Goal: Entertainment & Leisure: Consume media (video, audio)

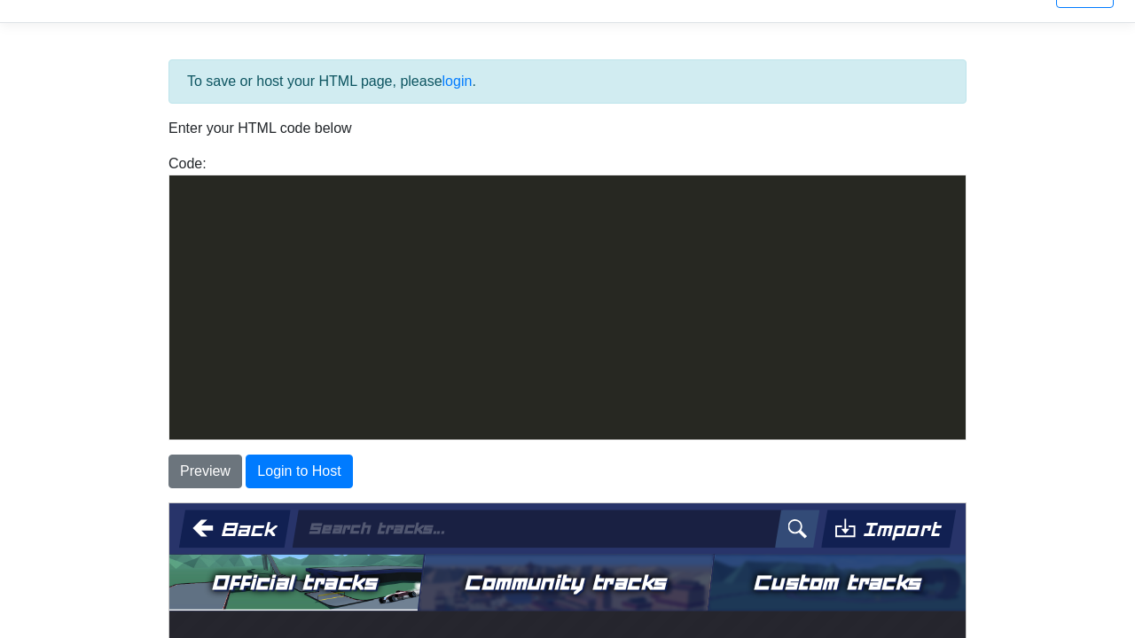
scroll to position [882, 0]
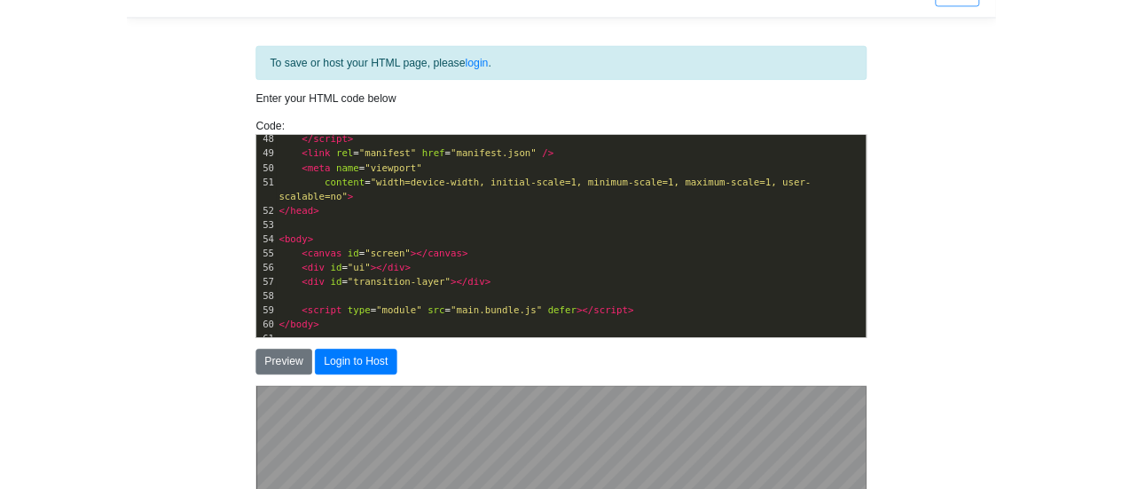
scroll to position [427, 0]
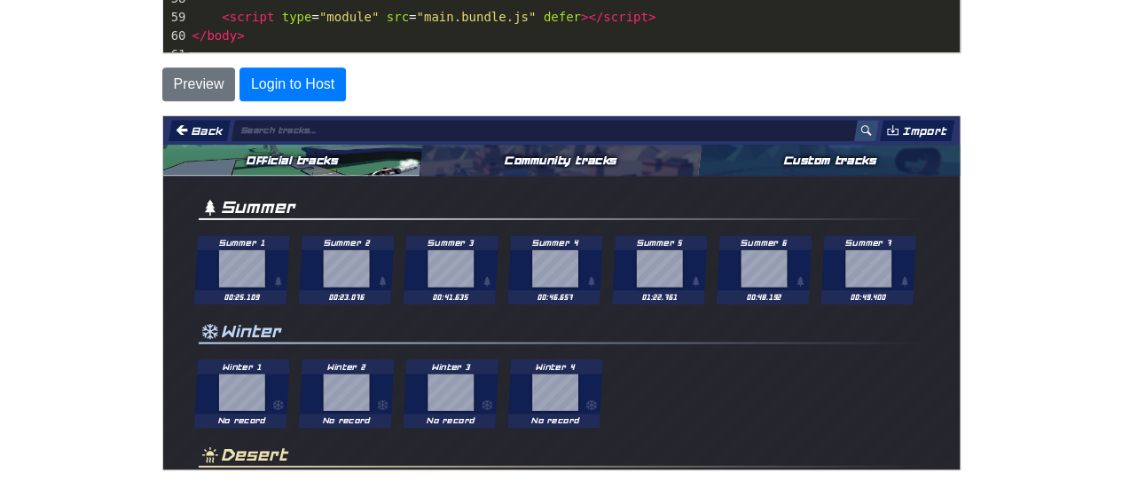
click at [182, 124] on button "Back" at bounding box center [198, 129] width 62 height 21
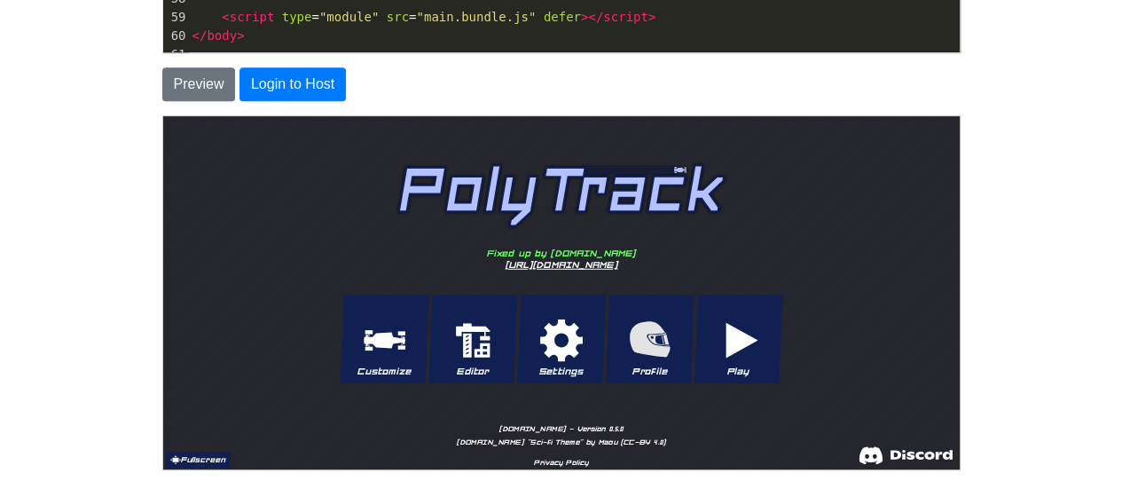
click at [165, 466] on button "Fullscreen" at bounding box center [196, 458] width 67 height 16
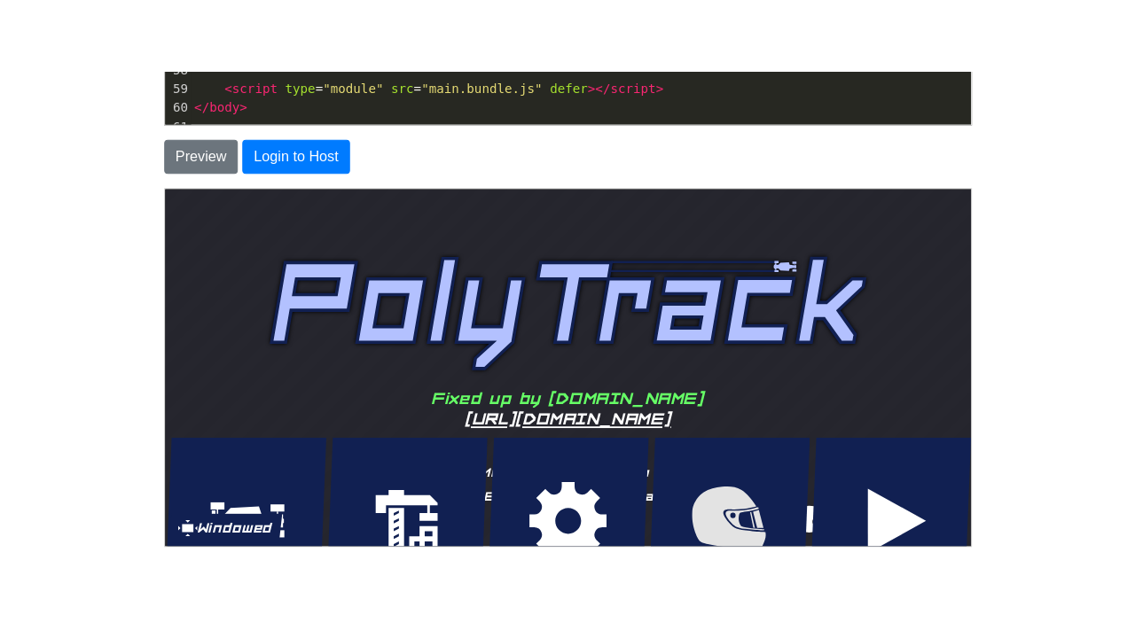
scroll to position [40, 0]
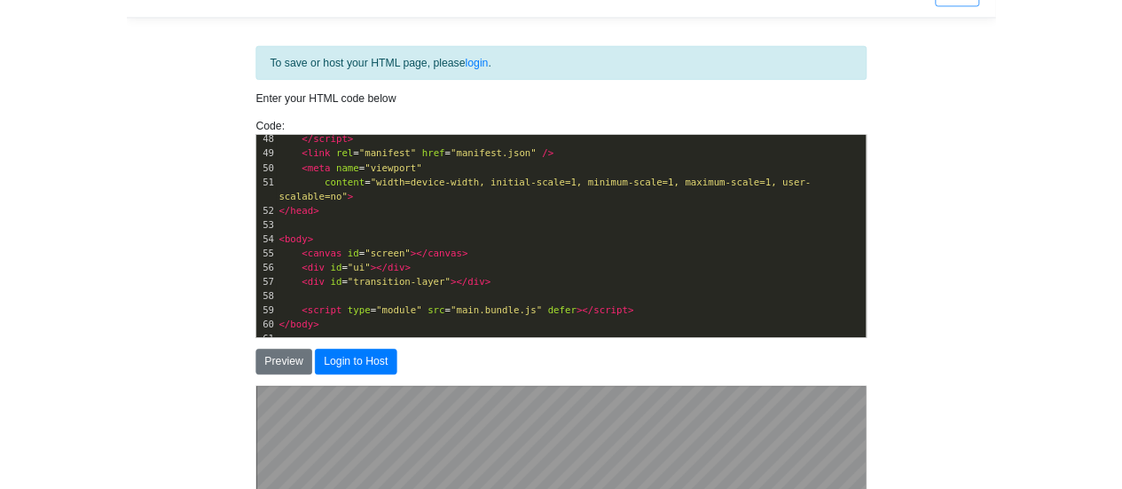
scroll to position [427, 0]
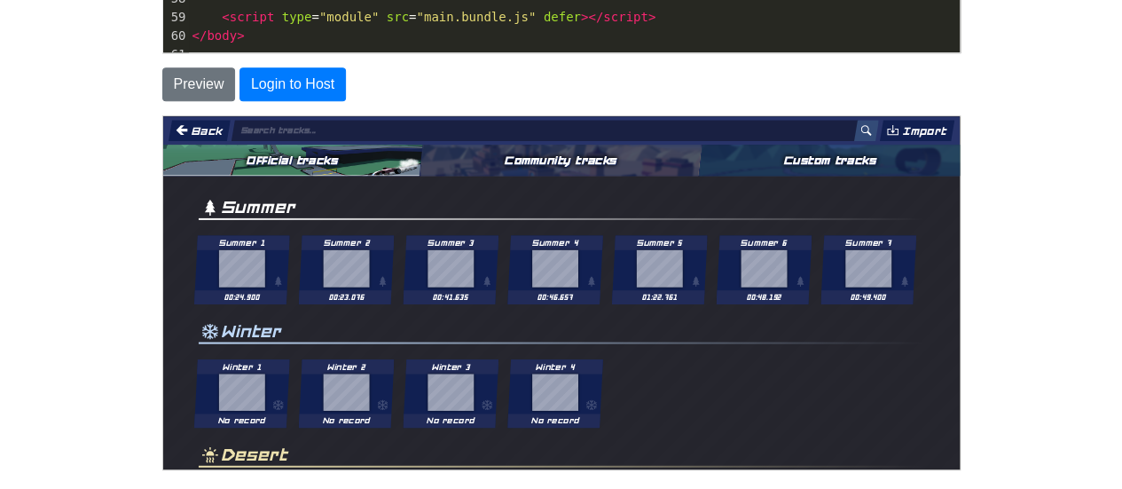
click at [203, 138] on button "Back" at bounding box center [198, 129] width 62 height 21
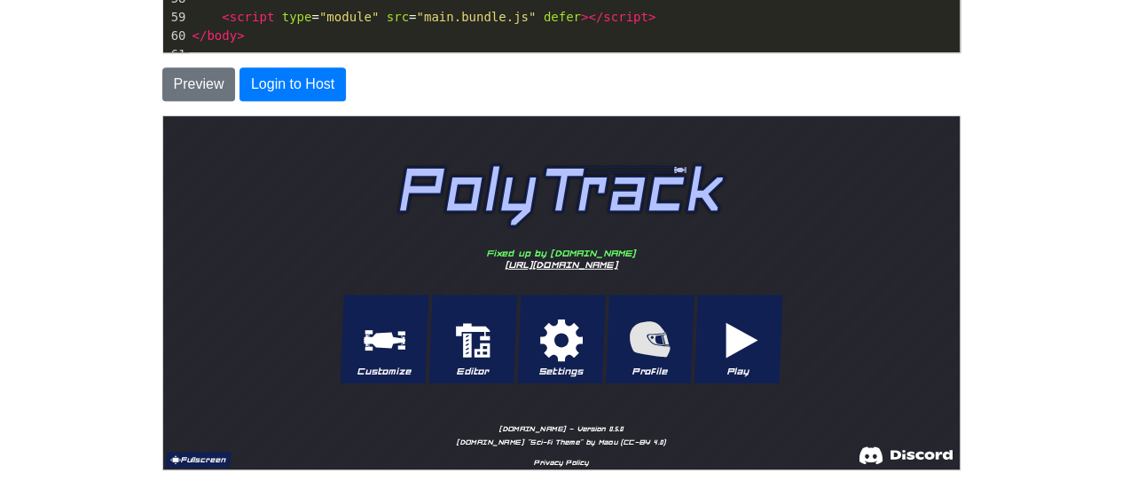
click at [212, 466] on button "Fullscreen" at bounding box center [196, 458] width 67 height 16
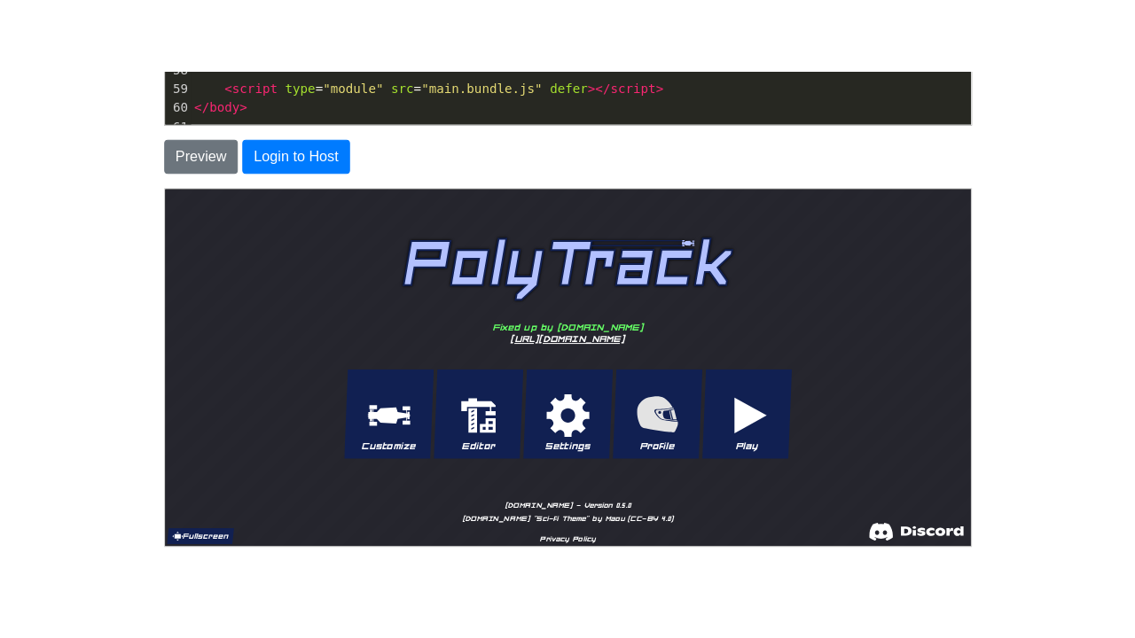
scroll to position [40, 0]
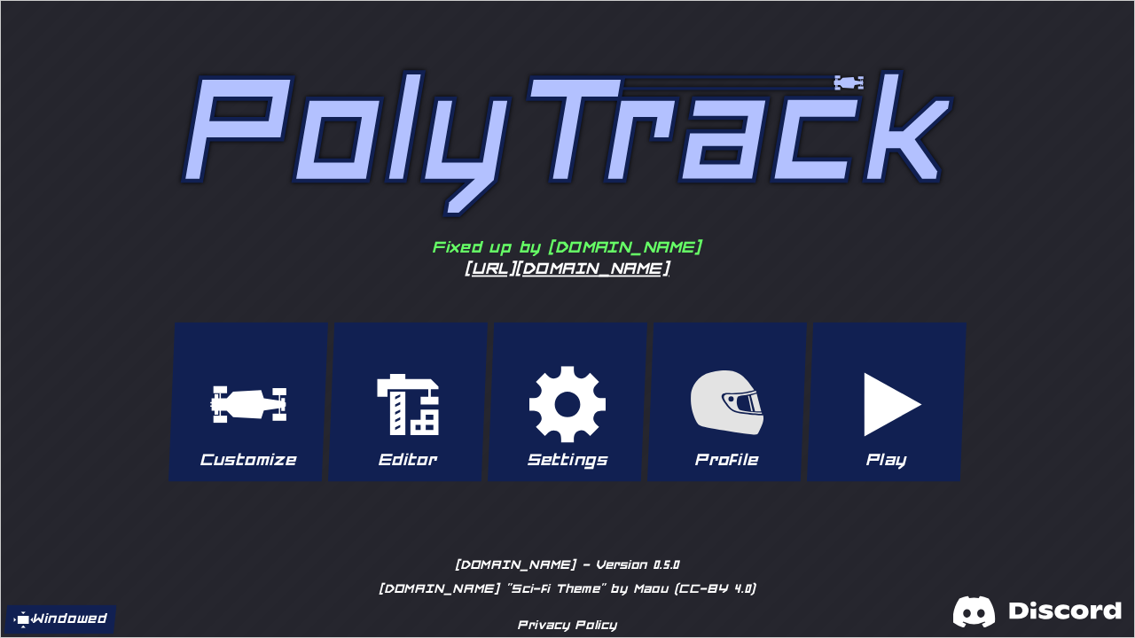
click at [924, 365] on button "Play" at bounding box center [886, 402] width 160 height 160
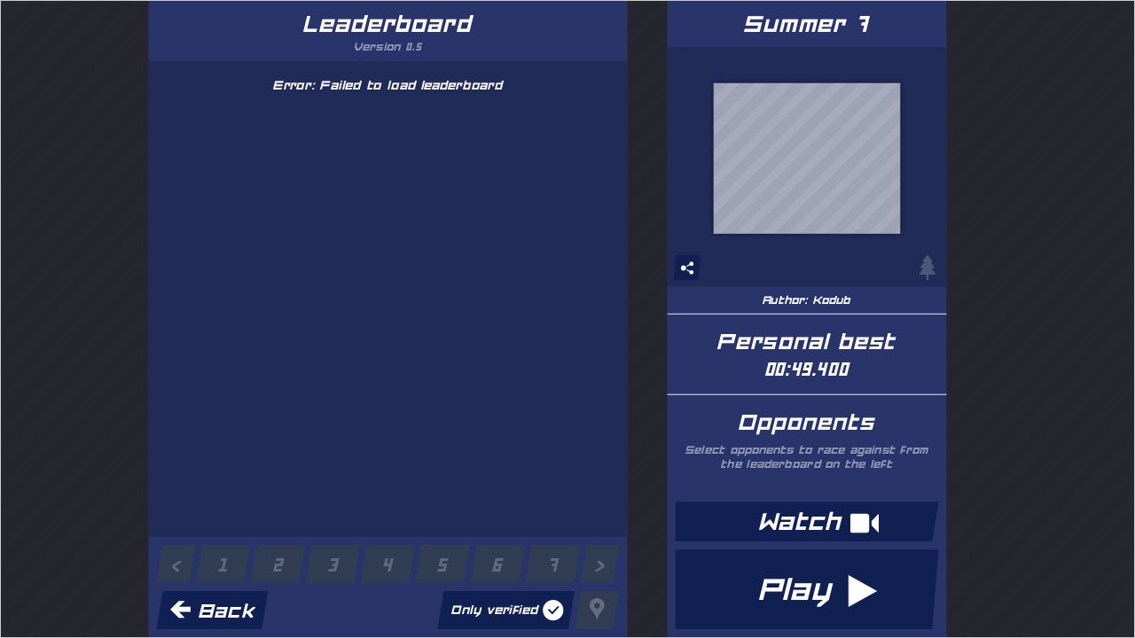
click at [732, 521] on button "Watch" at bounding box center [805, 521] width 263 height 40
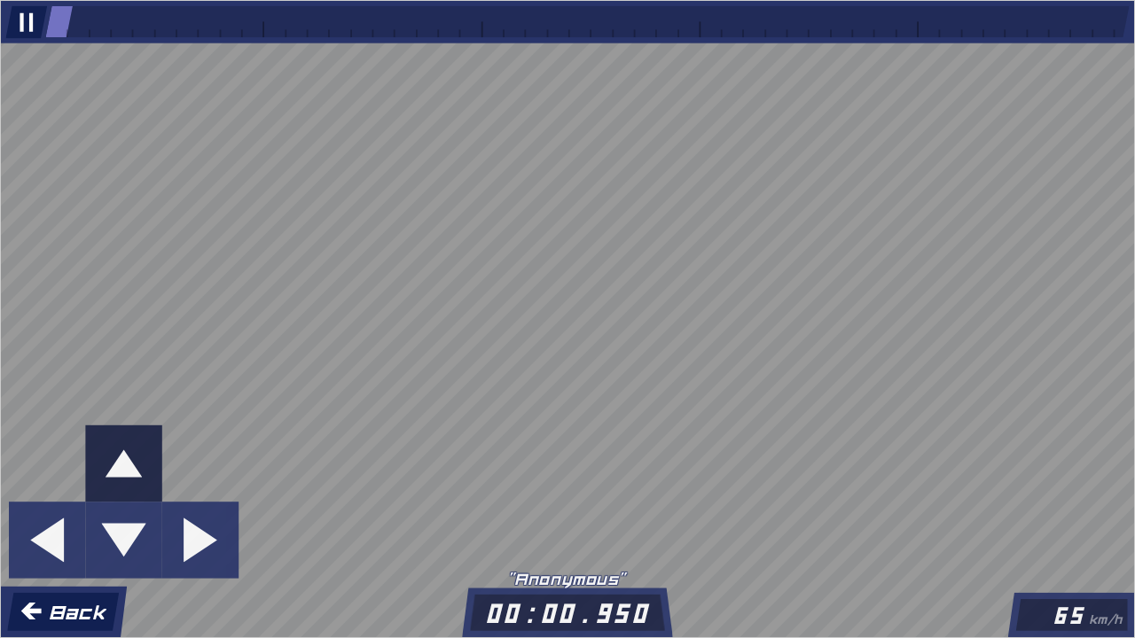
click at [23, 599] on button "Back" at bounding box center [62, 611] width 112 height 38
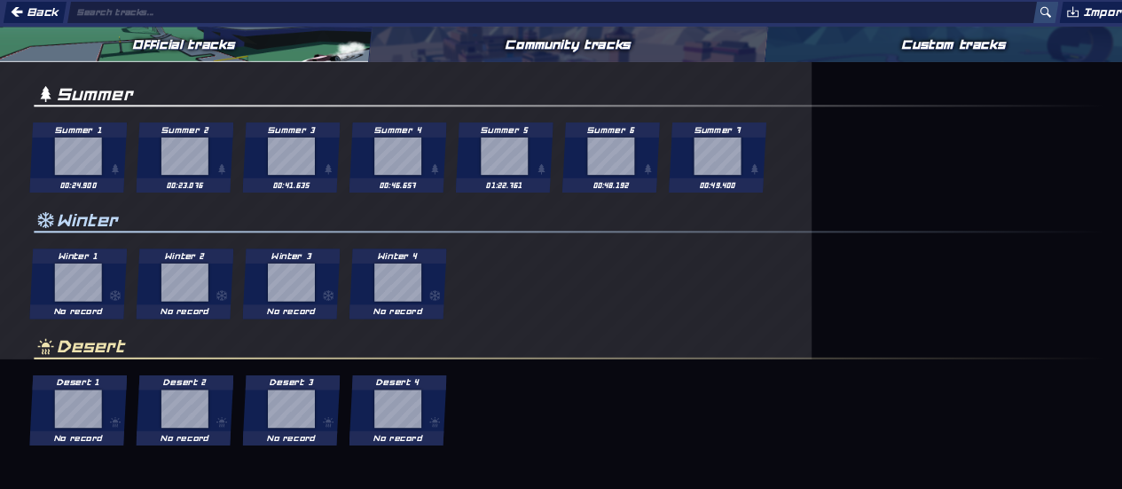
scroll to position [427, 0]
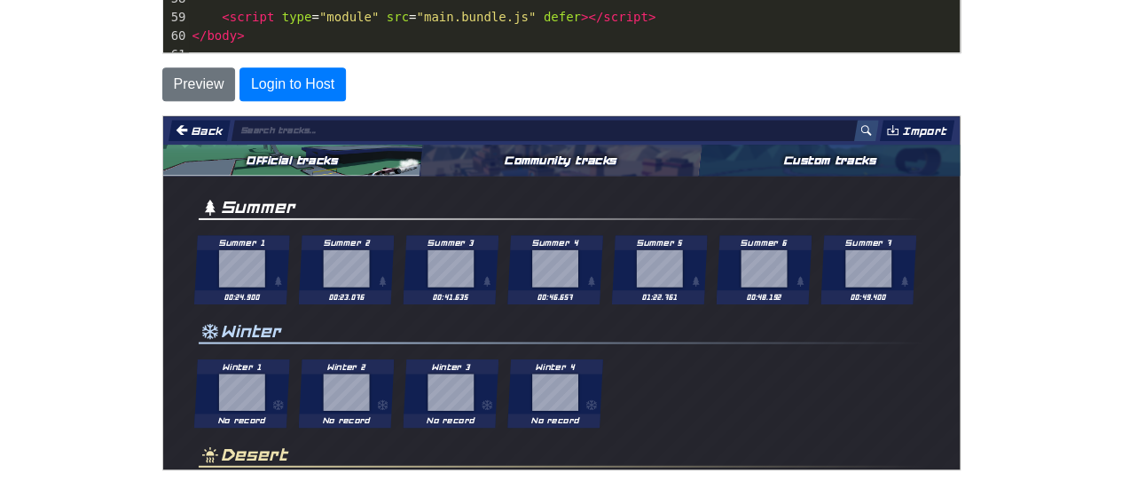
click at [199, 127] on button "Back" at bounding box center [198, 129] width 62 height 21
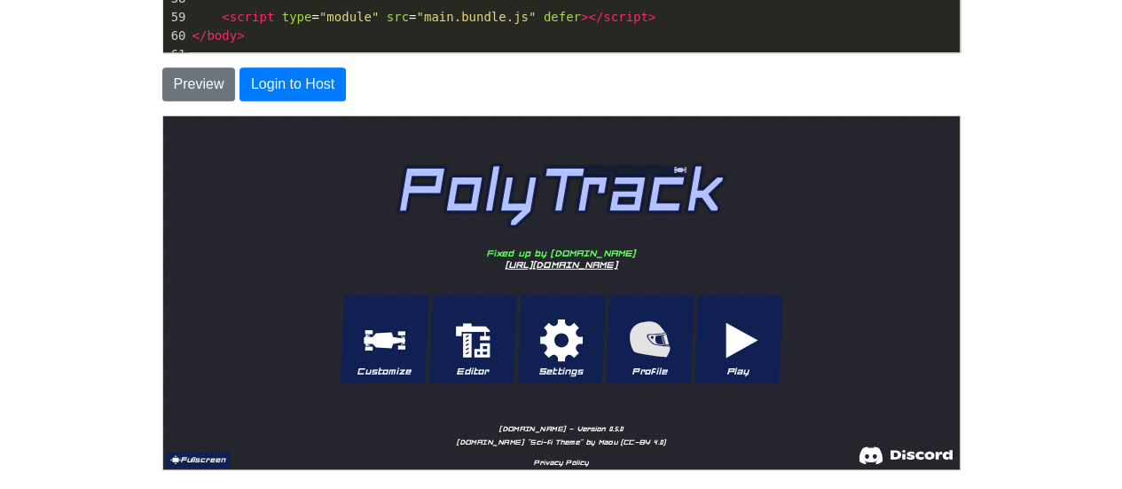
click at [197, 454] on button "Fullscreen" at bounding box center [196, 458] width 67 height 16
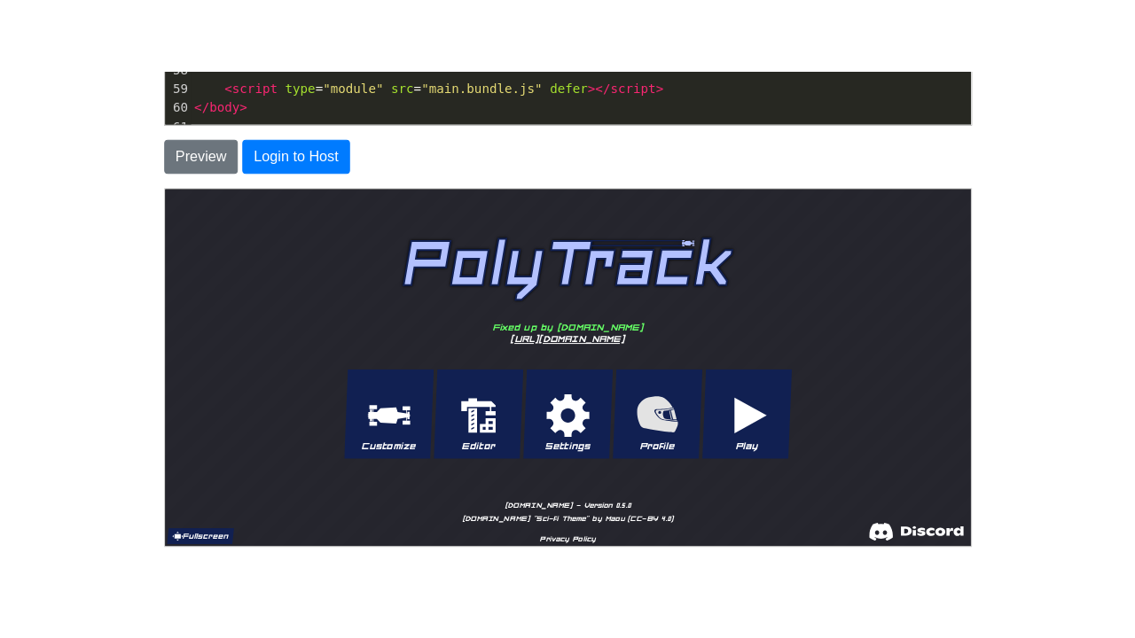
scroll to position [40, 0]
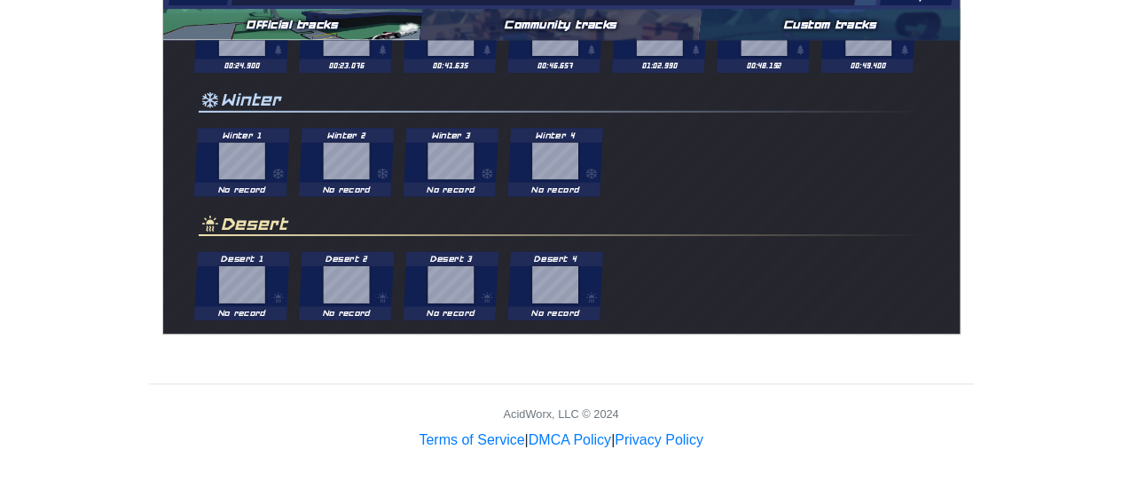
scroll to position [552, 0]
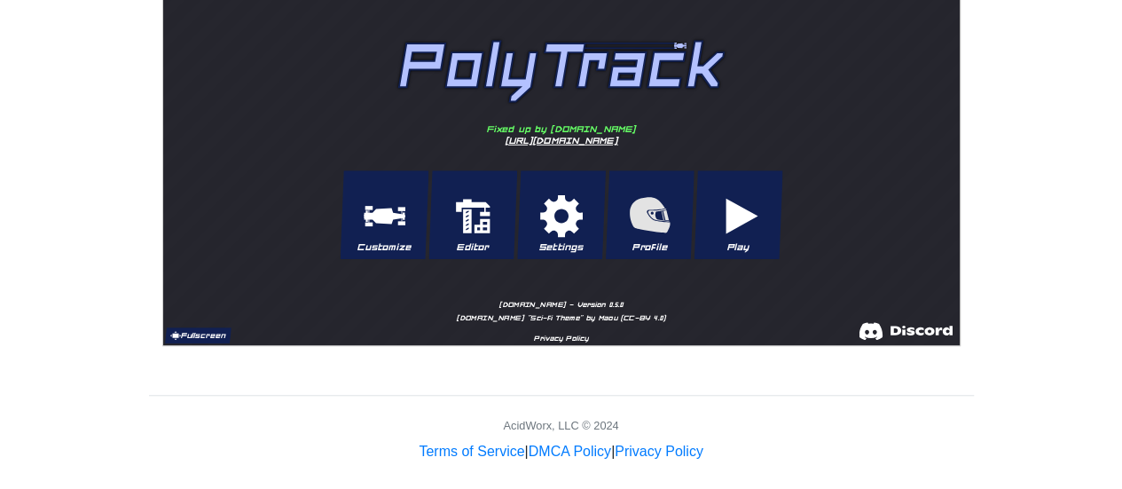
scroll to position [882, 0]
click at [215, 333] on button "Fullscreen" at bounding box center [196, 334] width 67 height 16
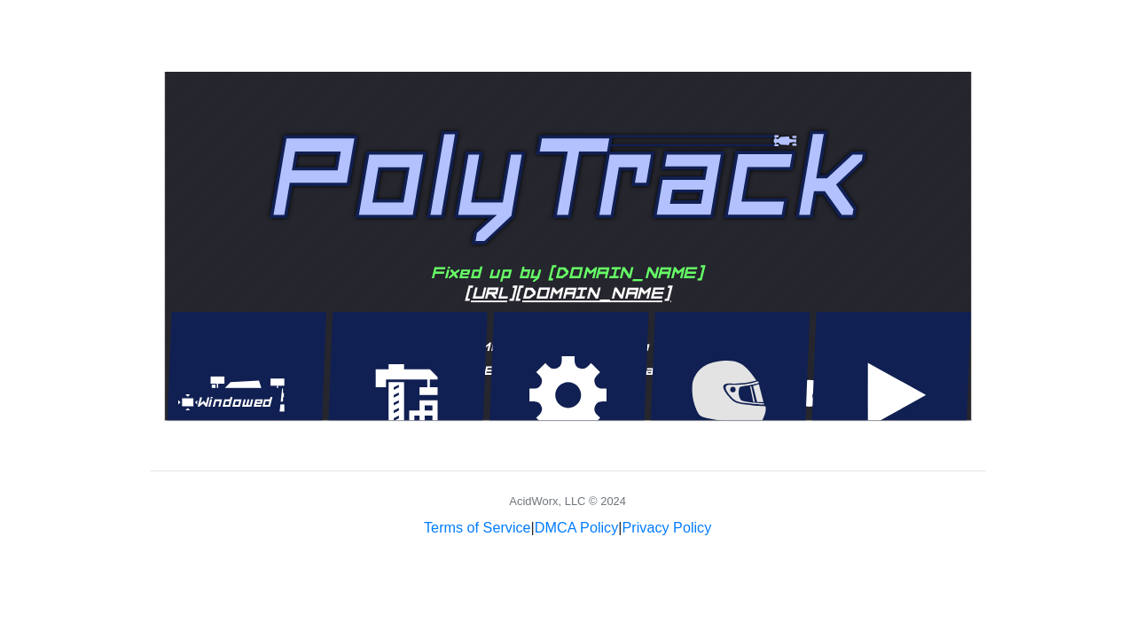
scroll to position [40, 0]
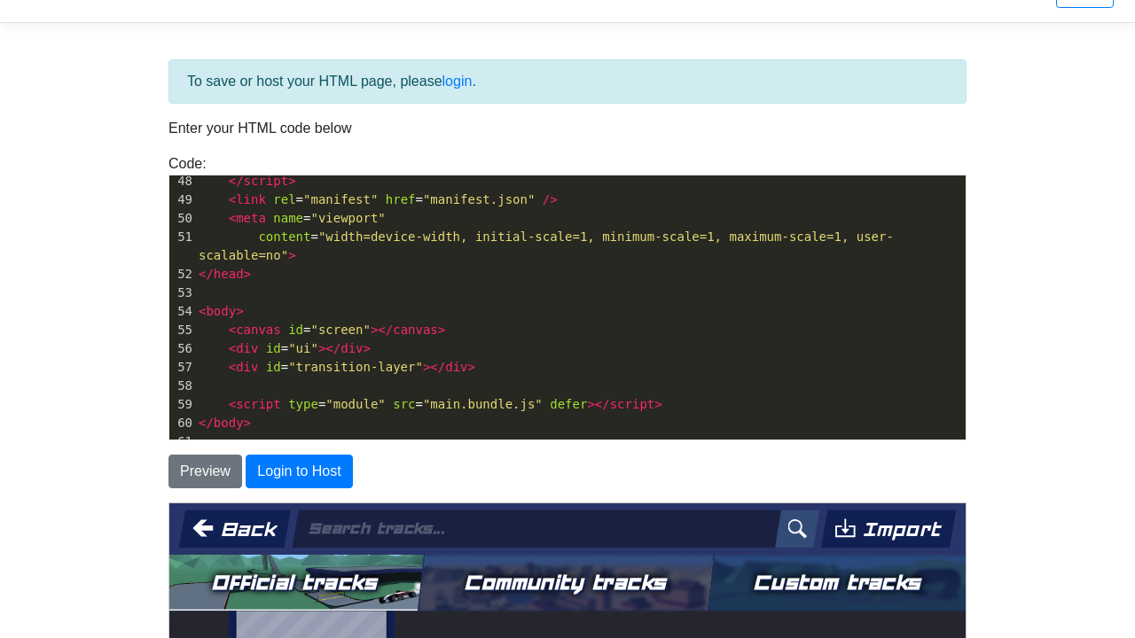
scroll to position [653, 0]
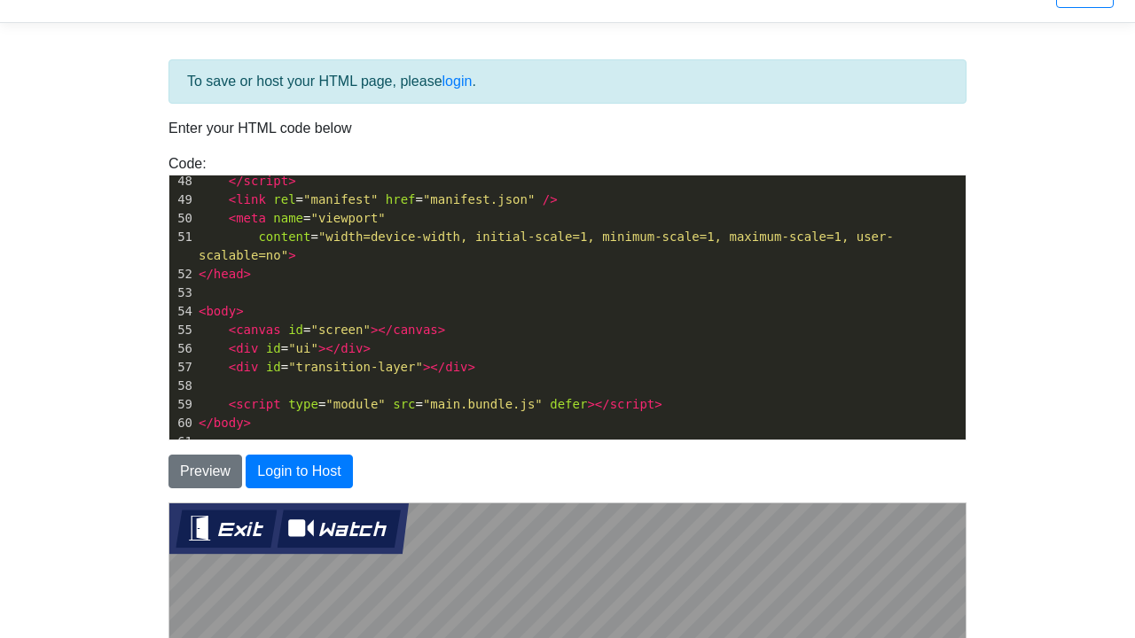
click at [245, 488] on button "Exit" at bounding box center [225, 528] width 101 height 38
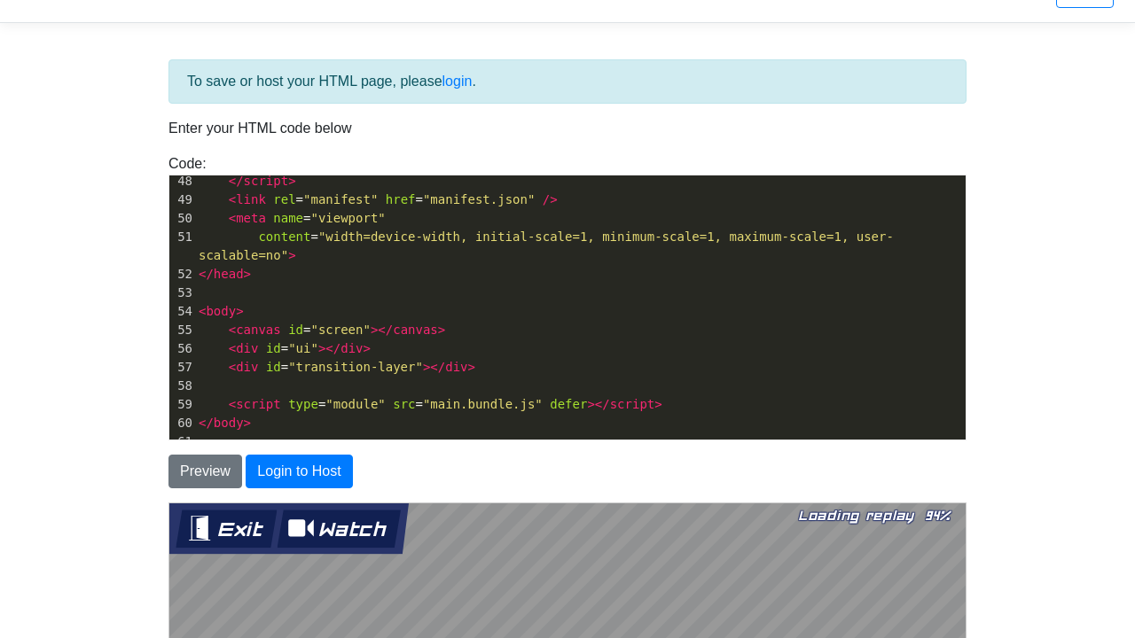
click at [227, 488] on button "Exit" at bounding box center [225, 528] width 101 height 38
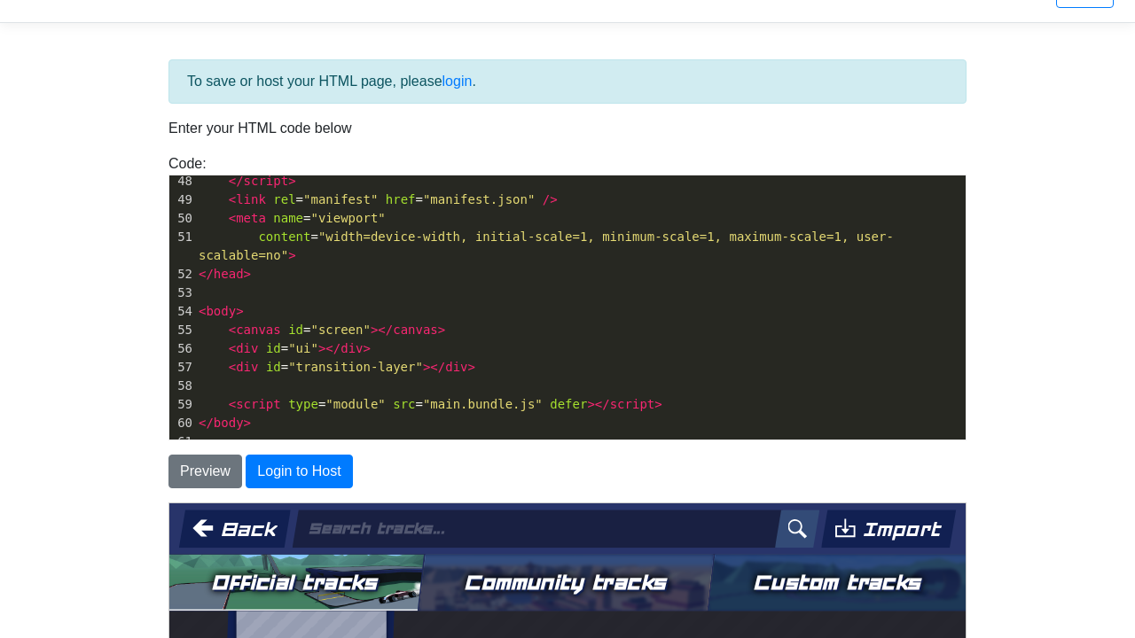
click at [231, 488] on button "Back" at bounding box center [234, 528] width 112 height 38
